Goal: Transaction & Acquisition: Purchase product/service

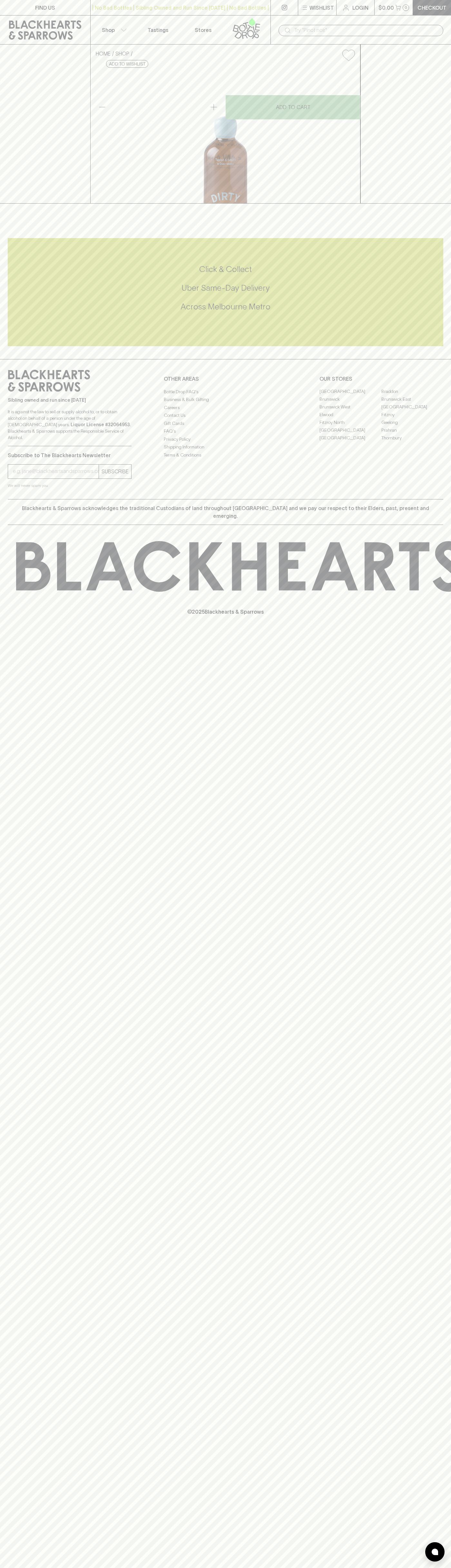
click at [125, 14] on div "| No Bad Bottles | Sibling Owned and Run Since [DATE] | No Bad Bottles | Siblin…" at bounding box center [180, 8] width 180 height 16
click at [432, 938] on div "FIND US | No Bad Bottles | Sibling Owned and Run Since 2006 | No Bad Bottles | …" at bounding box center [226, 784] width 451 height 1568
click at [200, 1568] on html "FIND US | No Bad Bottles | Sibling Owned and Run Since 2006 | No Bad Bottles | …" at bounding box center [226, 784] width 451 height 1568
click at [19, 147] on div "HOME SHOP Taylor & Smith Dirty Martini Cocktail $20.00 Add to wishlist No Furth…" at bounding box center [226, 124] width 451 height 159
